Goal: Information Seeking & Learning: Learn about a topic

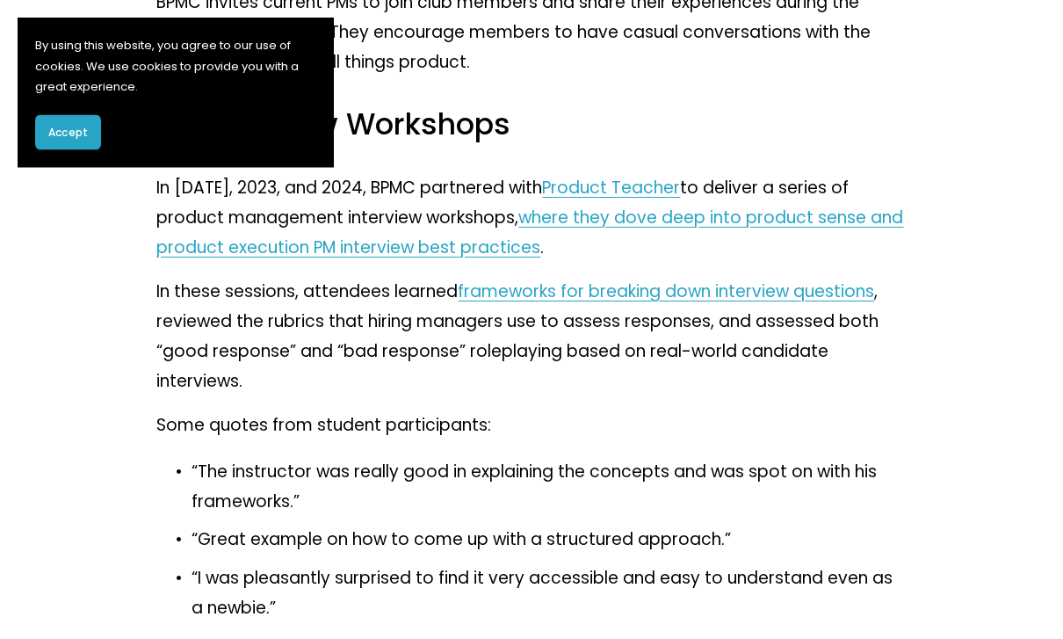
scroll to position [2509, 0]
click at [563, 279] on link "frameworks for breaking down interview questions" at bounding box center [666, 291] width 416 height 24
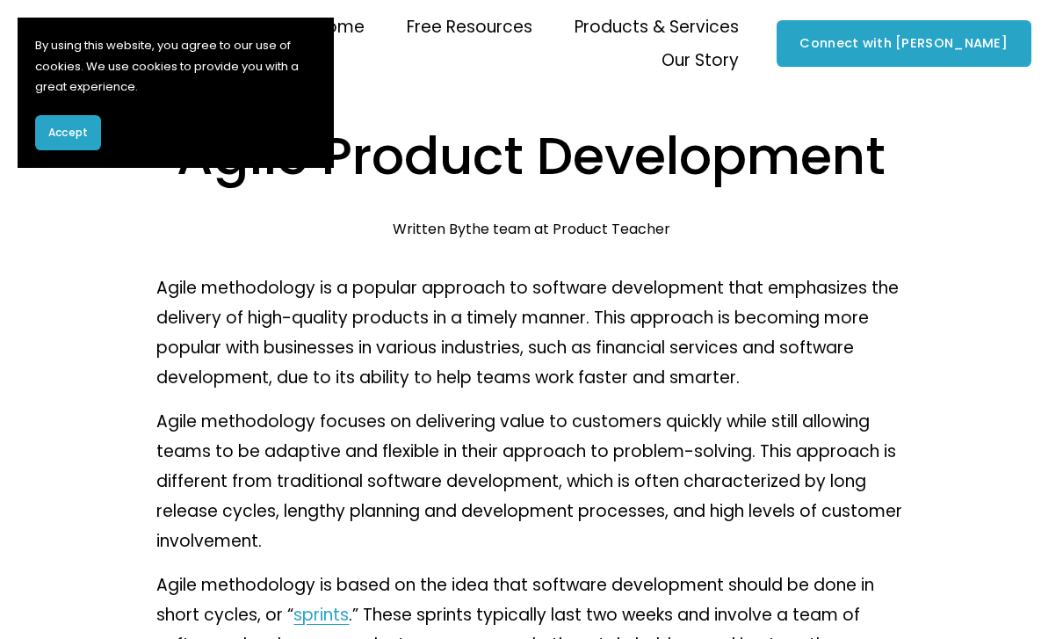
click at [90, 148] on button "Accept" at bounding box center [68, 132] width 66 height 35
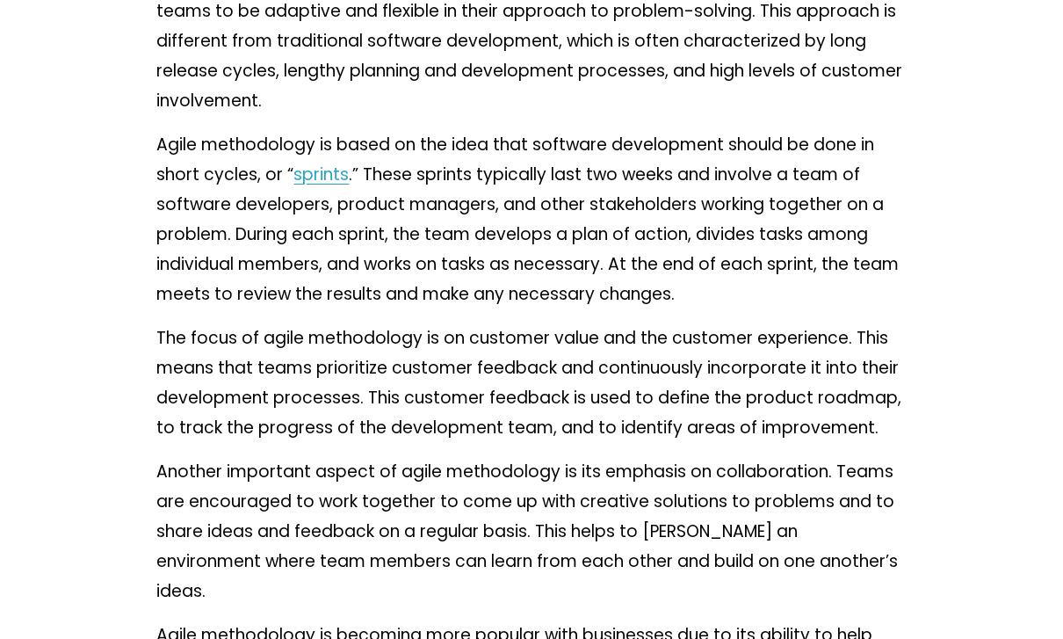
scroll to position [431, 0]
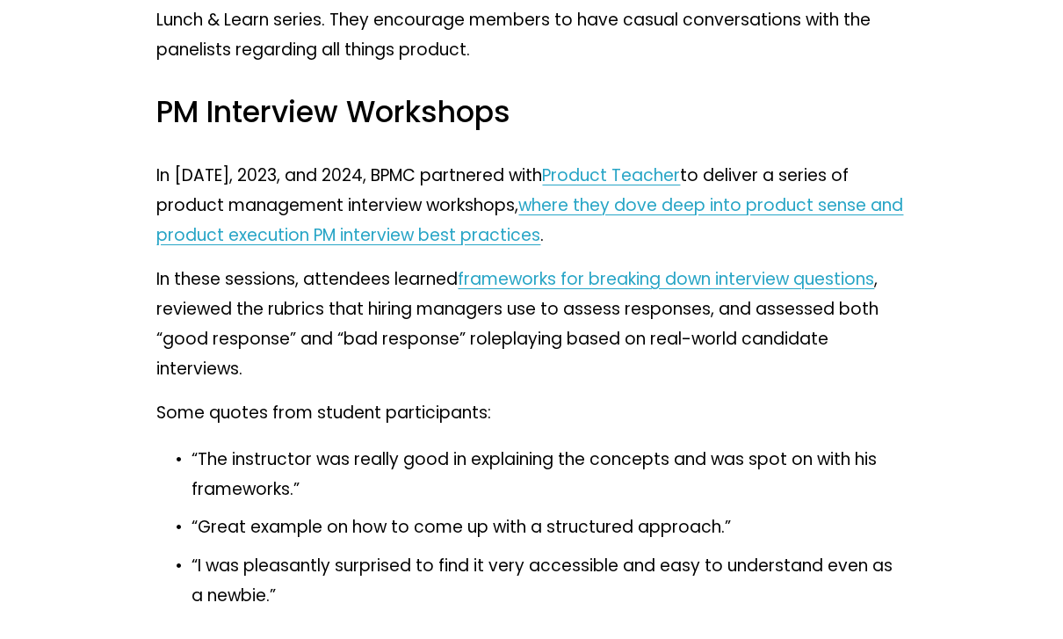
scroll to position [2520, 0]
click at [515, 233] on link "where they dove deep into product sense and product execution PM interview best…" at bounding box center [529, 221] width 747 height 54
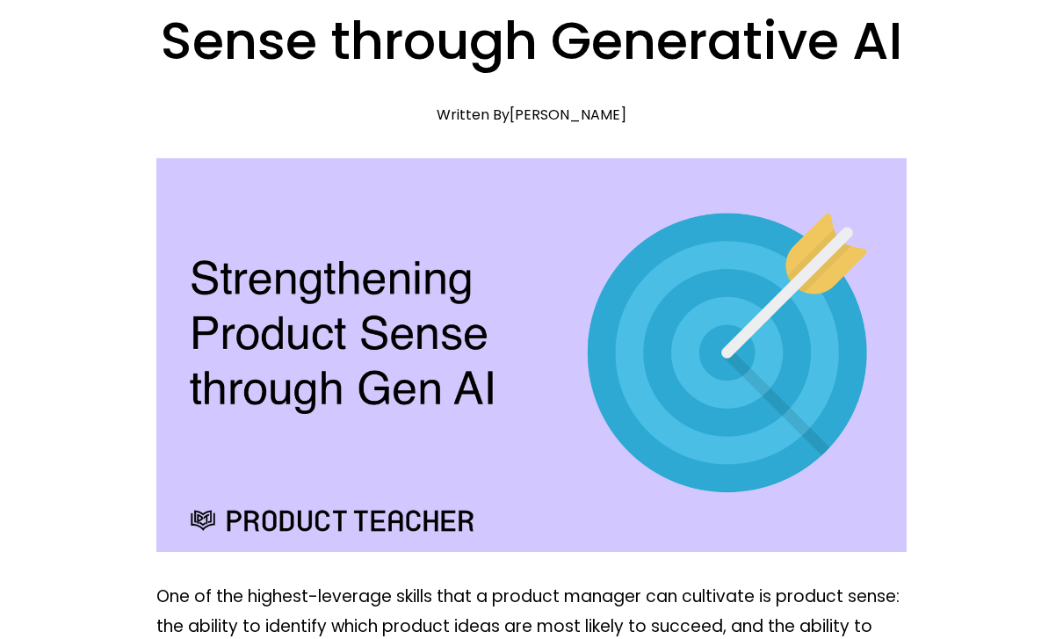
scroll to position [134, 0]
